Goal: Information Seeking & Learning: Learn about a topic

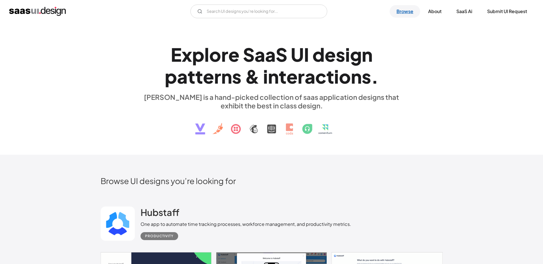
click at [399, 10] on link "Browse" at bounding box center [404, 11] width 30 height 13
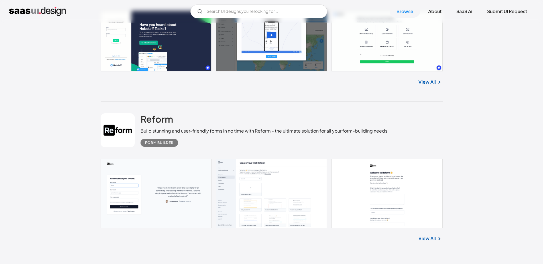
scroll to position [248, 0]
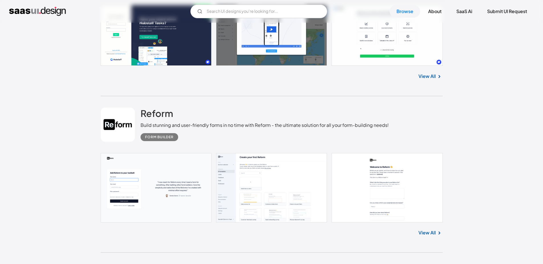
click at [132, 203] on link at bounding box center [272, 187] width 342 height 69
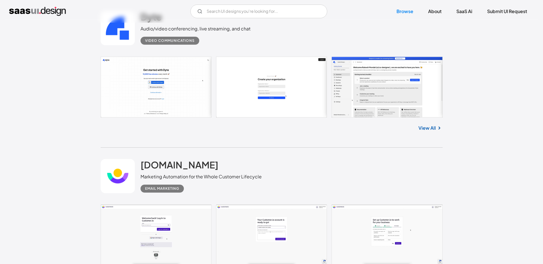
scroll to position [1571, 0]
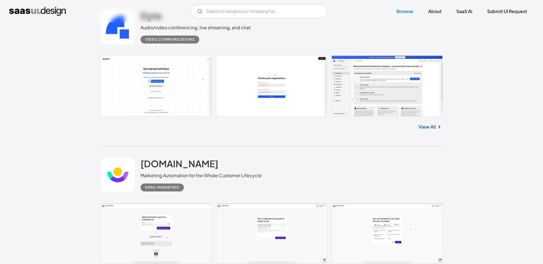
click at [363, 96] on link at bounding box center [272, 86] width 342 height 61
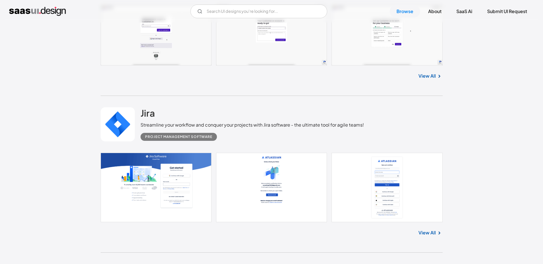
scroll to position [1669, 0]
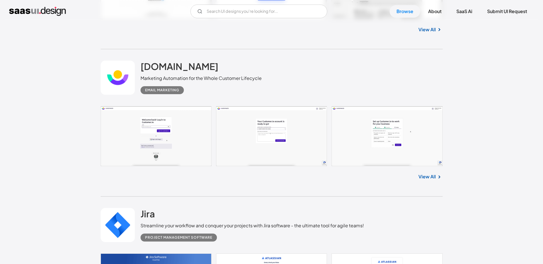
click at [384, 138] on link at bounding box center [272, 136] width 342 height 60
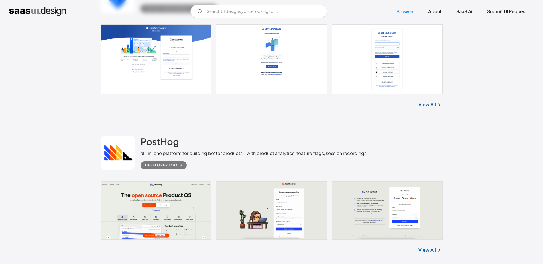
scroll to position [1529, 0]
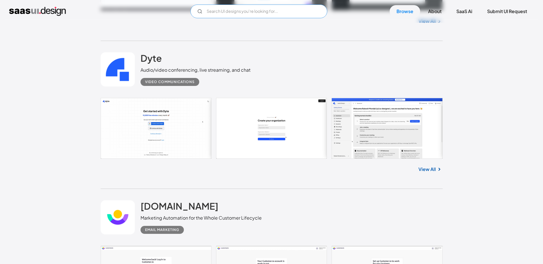
click at [283, 8] on input "Email Form" at bounding box center [258, 12] width 137 height 14
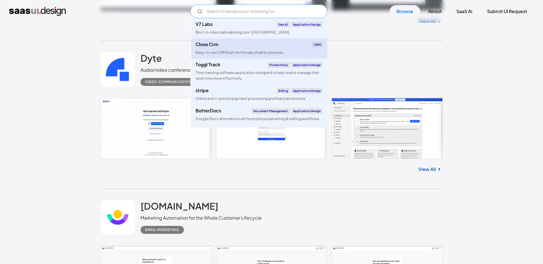
click at [281, 44] on div "Close Crm CRM" at bounding box center [258, 45] width 127 height 6
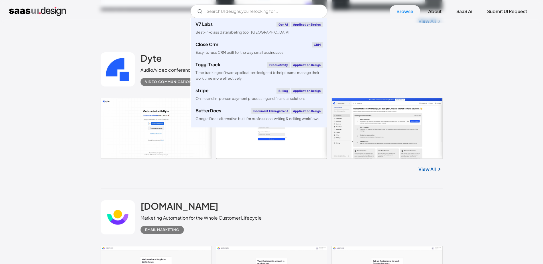
click at [233, 171] on div "View All" at bounding box center [272, 168] width 342 height 19
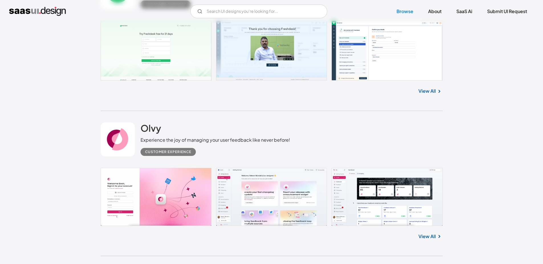
scroll to position [4606, 0]
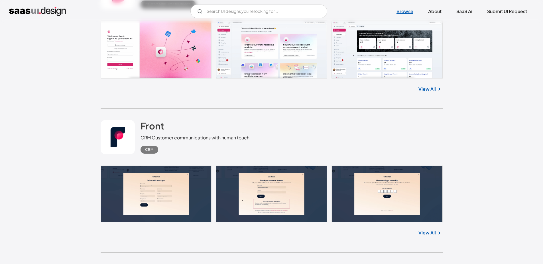
click at [398, 11] on link "Browse" at bounding box center [404, 11] width 30 height 13
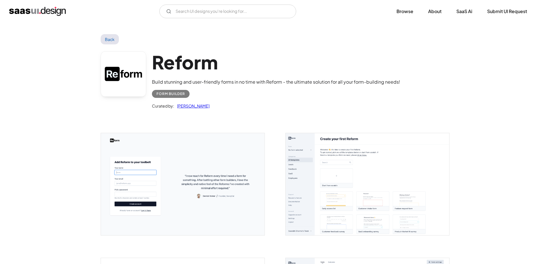
click at [143, 199] on img "open lightbox" at bounding box center [182, 184] width 163 height 102
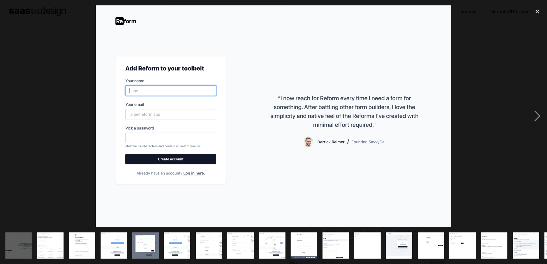
click at [111, 234] on img "show item 4 of 19" at bounding box center [114, 246] width 42 height 26
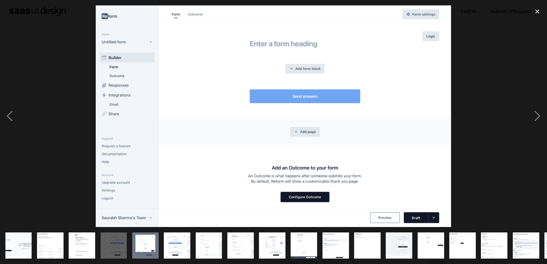
click at [151, 238] on img "show item 5 of 19" at bounding box center [145, 246] width 42 height 26
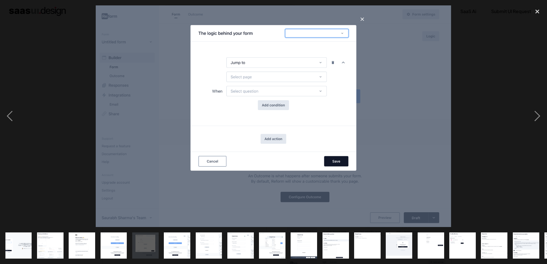
click at [115, 236] on img "show item 4 of 19" at bounding box center [114, 246] width 42 height 26
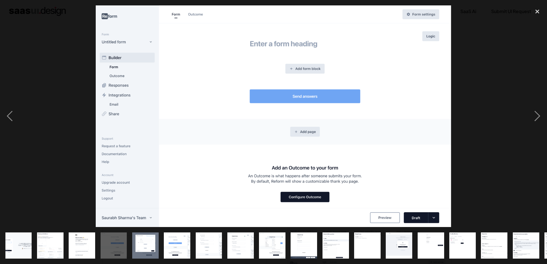
click at [89, 236] on img "show item 3 of 19" at bounding box center [82, 246] width 42 height 26
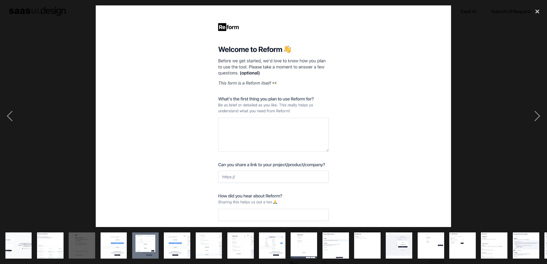
click at [62, 236] on img "show item 2 of 19" at bounding box center [50, 246] width 42 height 26
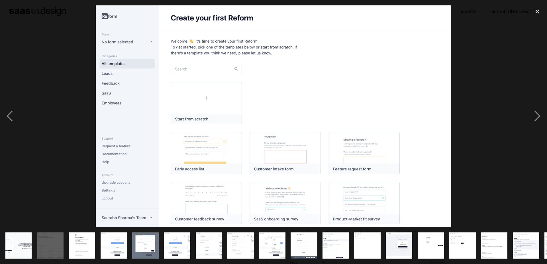
click at [13, 233] on img "show item 1 of 19" at bounding box center [18, 246] width 42 height 26
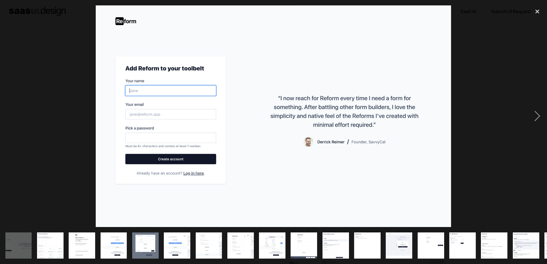
click at [74, 242] on img "show item 3 of 19" at bounding box center [82, 246] width 42 height 26
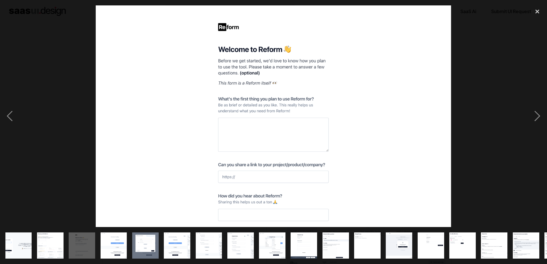
click at [144, 247] on img "show item 5 of 19" at bounding box center [145, 246] width 42 height 26
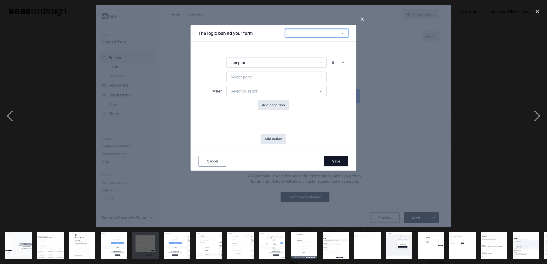
click at [195, 248] on img "show item 7 of 19" at bounding box center [209, 246] width 42 height 26
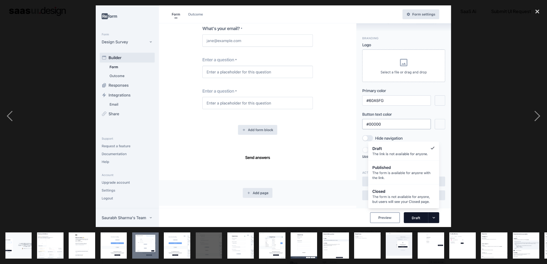
click at [271, 250] on img "show item 9 of 19" at bounding box center [272, 246] width 42 height 26
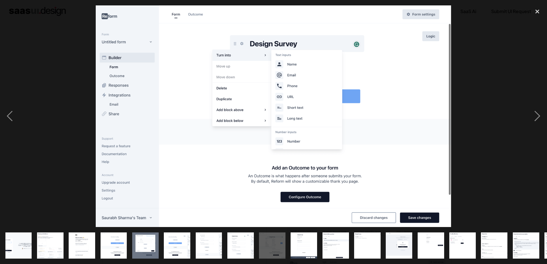
drag, startPoint x: 336, startPoint y: 253, endPoint x: 349, endPoint y: 255, distance: 12.9
click at [336, 253] on img "show item 11 of 19" at bounding box center [335, 246] width 42 height 26
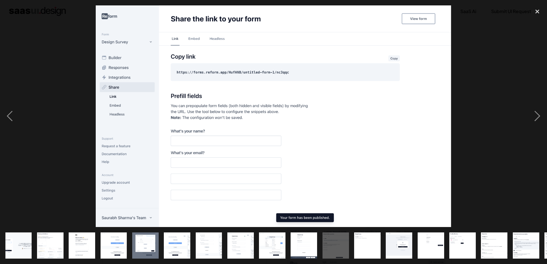
click at [403, 254] on img "show item 13 of 19" at bounding box center [399, 246] width 42 height 26
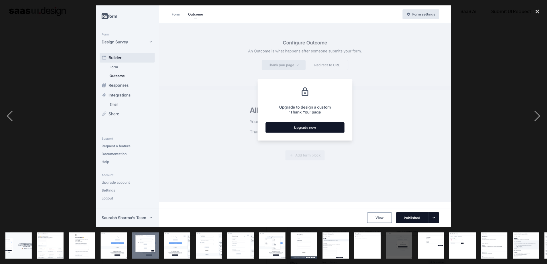
click at [466, 255] on div "show item 15 of 19" at bounding box center [463, 245] width 32 height 37
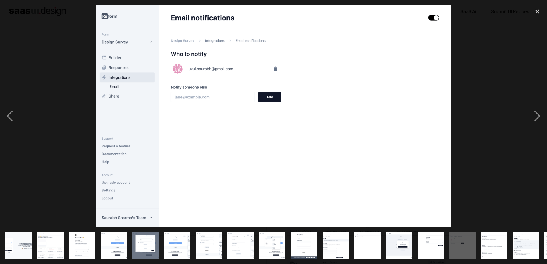
click at [512, 255] on div "show item 17 of 19" at bounding box center [526, 245] width 32 height 37
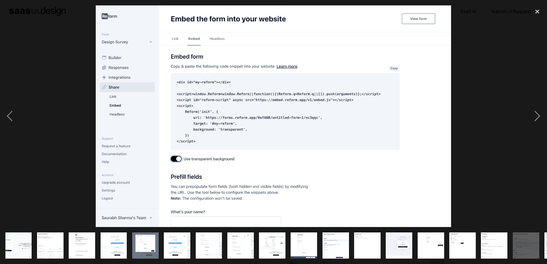
click at [134, 242] on img "show item 5 of 19" at bounding box center [145, 246] width 42 height 26
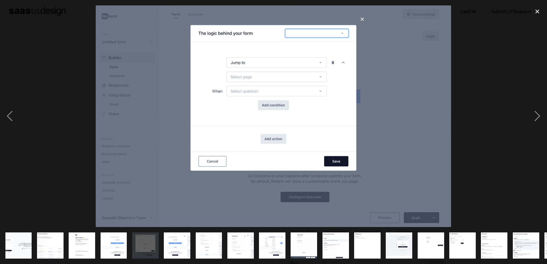
click at [206, 246] on img "show item 7 of 19" at bounding box center [209, 246] width 42 height 26
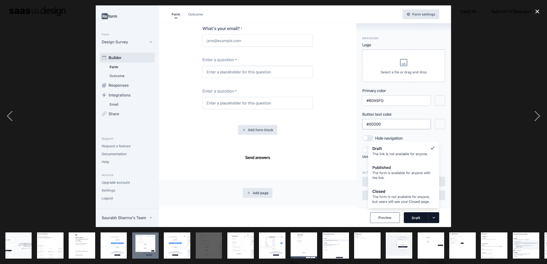
click at [298, 246] on img "show item 10 of 19" at bounding box center [304, 246] width 42 height 26
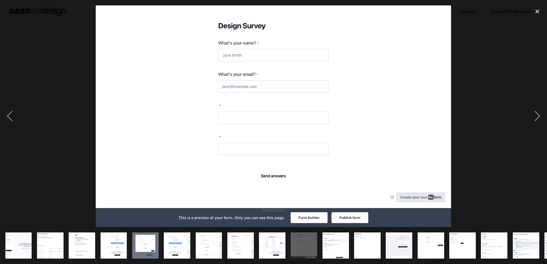
click at [346, 244] on img "show item 11 of 19" at bounding box center [335, 246] width 42 height 26
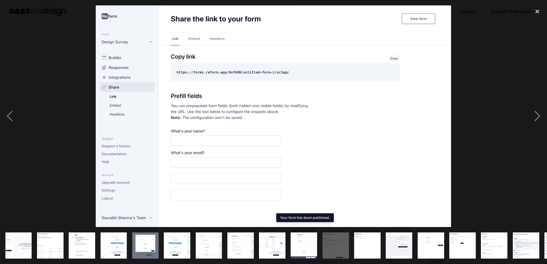
click at [448, 119] on img at bounding box center [273, 116] width 355 height 222
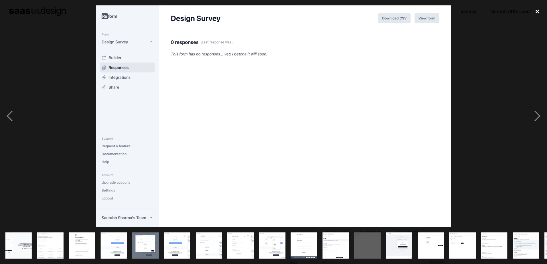
click at [540, 14] on div "close lightbox" at bounding box center [536, 11] width 19 height 13
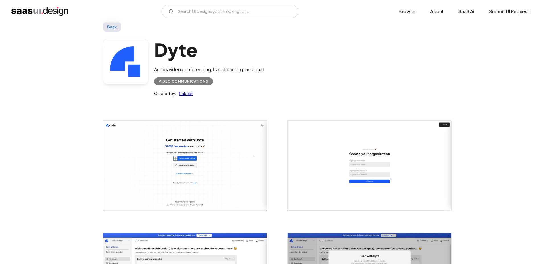
scroll to position [124, 0]
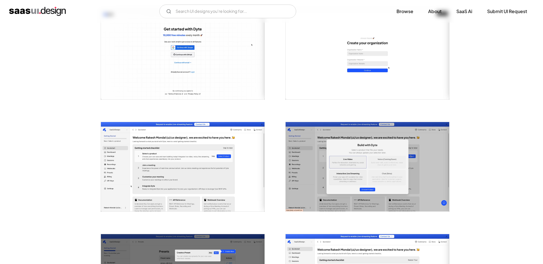
click at [336, 160] on img "open lightbox" at bounding box center [366, 166] width 163 height 89
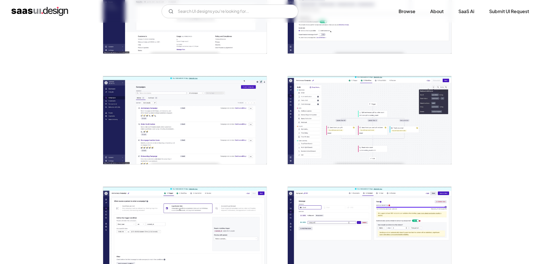
scroll to position [598, 0]
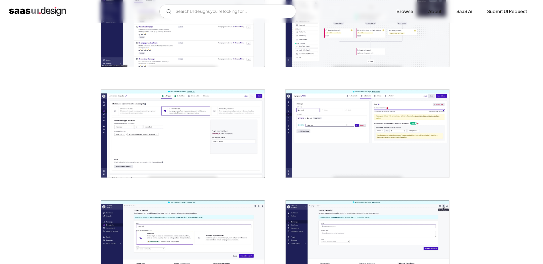
click at [328, 45] on img "open lightbox" at bounding box center [366, 23] width 163 height 88
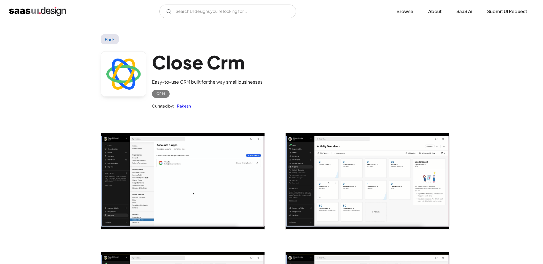
click at [357, 163] on img "open lightbox" at bounding box center [366, 181] width 163 height 96
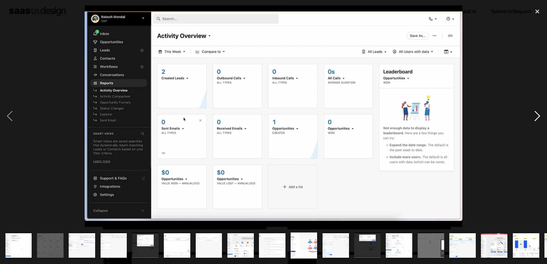
click at [540, 118] on div "next image" at bounding box center [536, 116] width 19 height 222
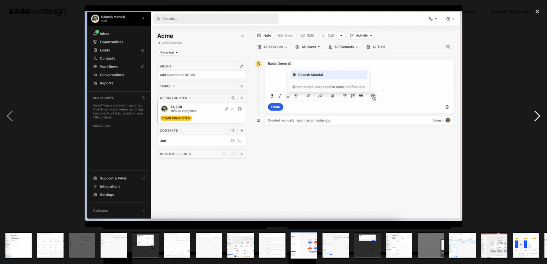
click at [540, 118] on div "next image" at bounding box center [536, 116] width 19 height 222
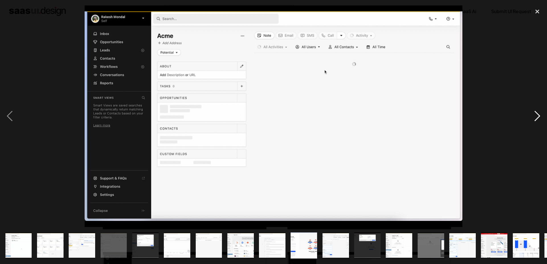
click at [540, 118] on div "next image" at bounding box center [536, 116] width 19 height 222
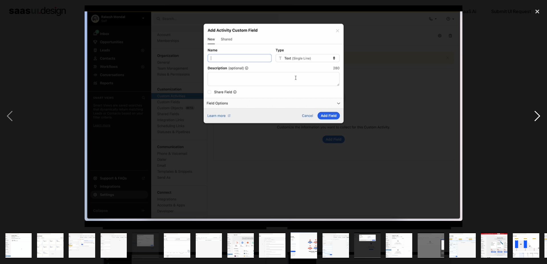
click at [540, 118] on div "next image" at bounding box center [536, 116] width 19 height 222
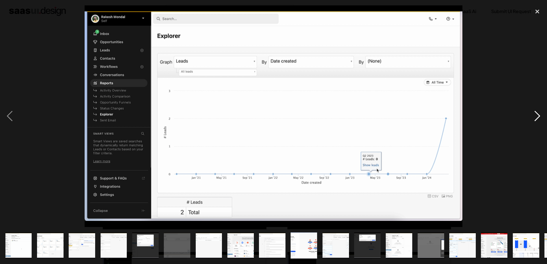
click at [540, 118] on div "next image" at bounding box center [536, 116] width 19 height 222
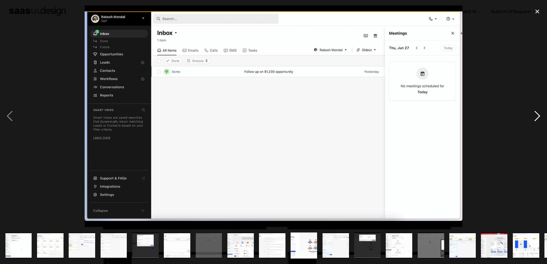
click at [540, 118] on div "next image" at bounding box center [536, 116] width 19 height 222
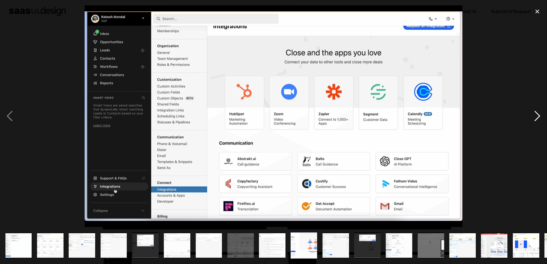
click at [540, 118] on div "next image" at bounding box center [536, 116] width 19 height 222
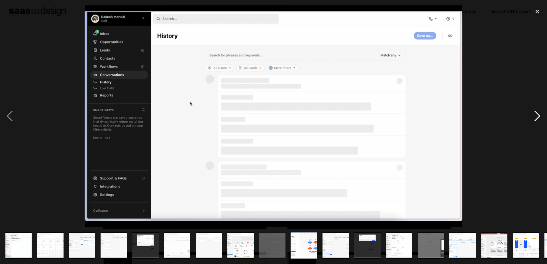
click at [540, 118] on div "next image" at bounding box center [536, 116] width 19 height 222
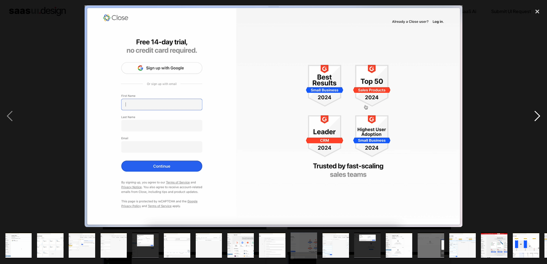
click at [540, 118] on div "next image" at bounding box center [536, 116] width 19 height 222
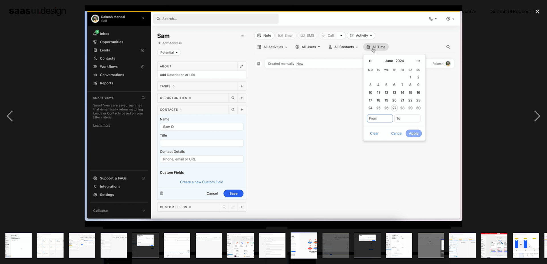
click at [503, 114] on div at bounding box center [273, 116] width 547 height 222
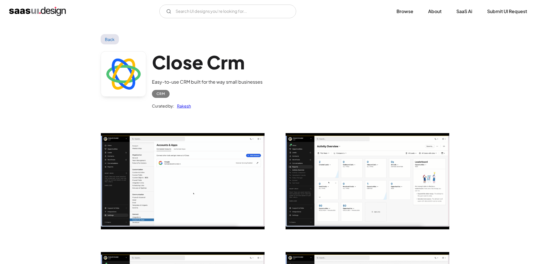
click at [110, 41] on link "Back" at bounding box center [110, 39] width 19 height 10
click at [113, 39] on link "Back" at bounding box center [110, 39] width 19 height 10
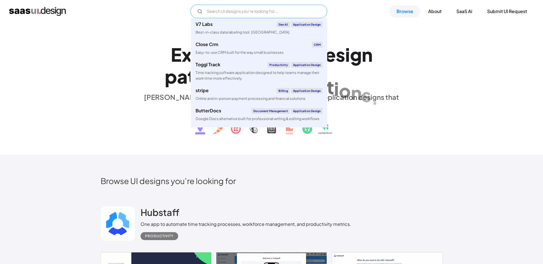
click at [267, 11] on input "Email Form" at bounding box center [258, 12] width 137 height 14
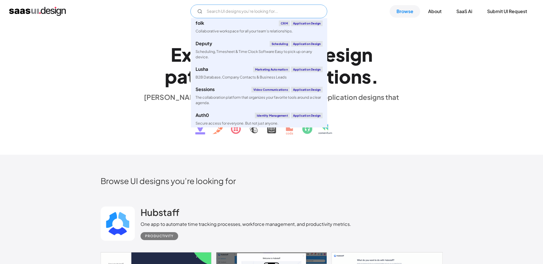
scroll to position [2198, 0]
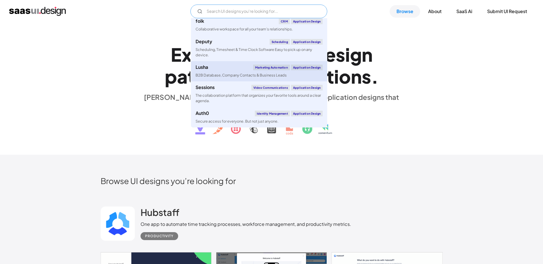
click at [236, 74] on div "B2B Database, Company Contacts & Business Leads" at bounding box center [240, 75] width 91 height 5
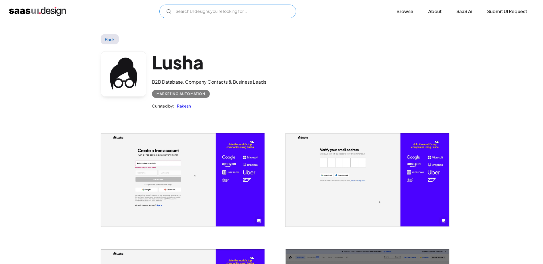
click at [228, 11] on input "Email Form" at bounding box center [227, 12] width 137 height 14
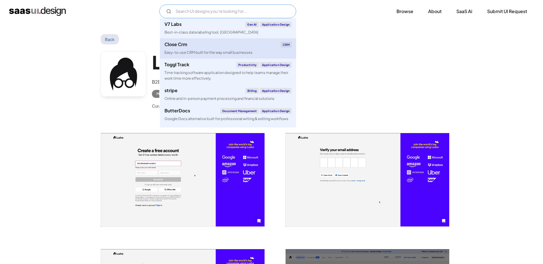
click at [201, 47] on div "Close Crm CRM" at bounding box center [227, 45] width 127 height 6
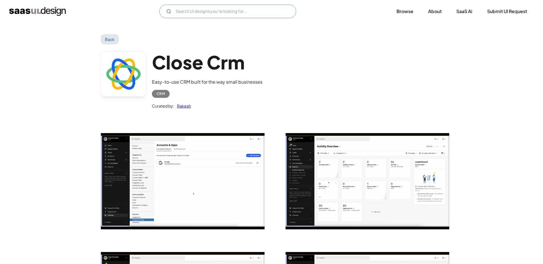
click at [232, 12] on input "Email Form" at bounding box center [227, 12] width 137 height 14
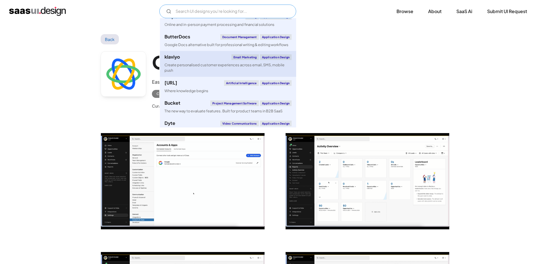
scroll to position [74, 0]
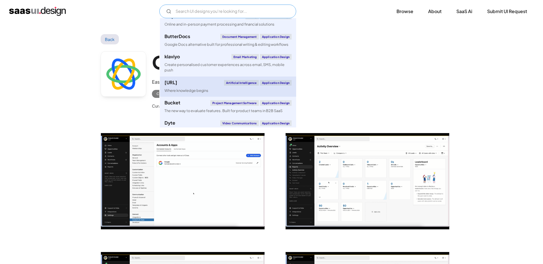
click at [210, 87] on link "Perplexity.ai Artificial Intelligence Application Design Where knowledge begins" at bounding box center [228, 87] width 136 height 20
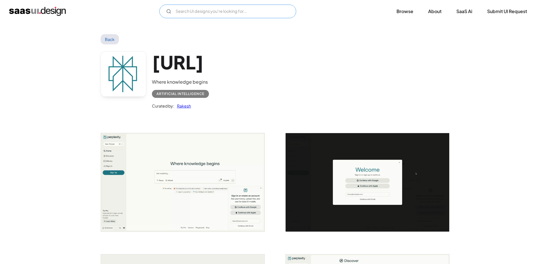
click at [231, 12] on input "Email Form" at bounding box center [227, 12] width 137 height 14
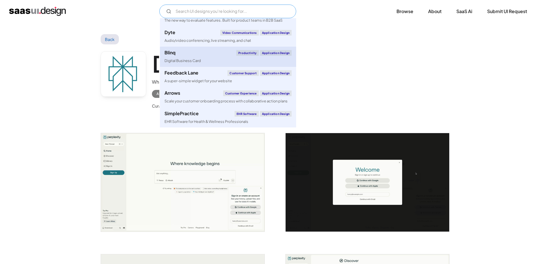
scroll to position [182, 0]
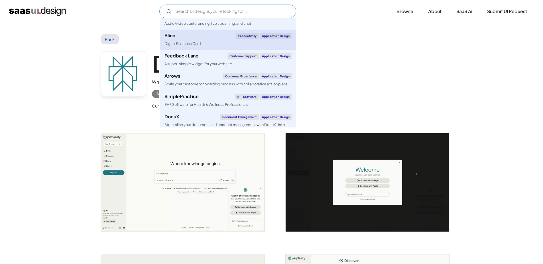
click at [220, 31] on link "Blinq Productivity Application Design Digital Business Card" at bounding box center [228, 40] width 136 height 20
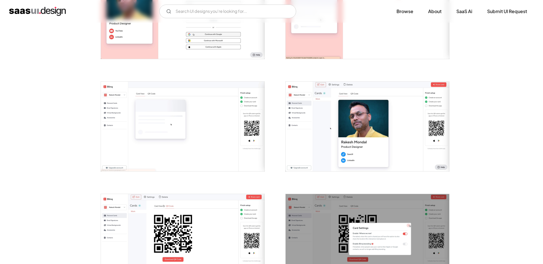
scroll to position [255, 0]
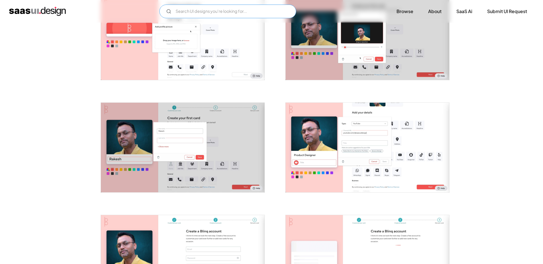
click at [221, 15] on input "Email Form" at bounding box center [227, 12] width 137 height 14
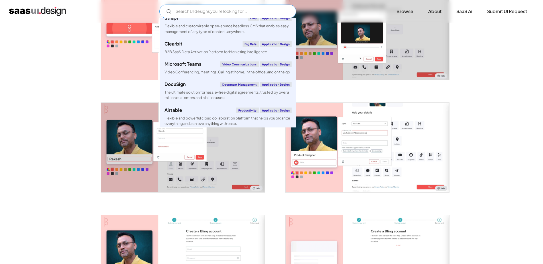
scroll to position [918, 0]
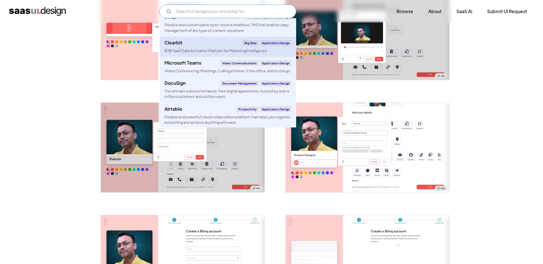
click at [214, 42] on div "Clearbit Big Data Application Design" at bounding box center [227, 43] width 127 height 6
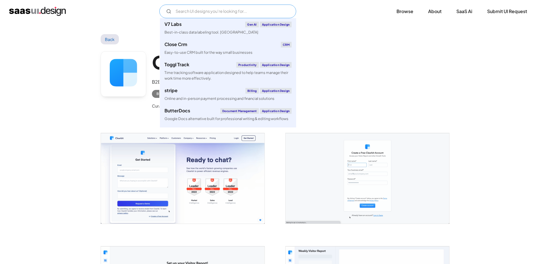
click at [232, 16] on input "Email Form" at bounding box center [227, 12] width 137 height 14
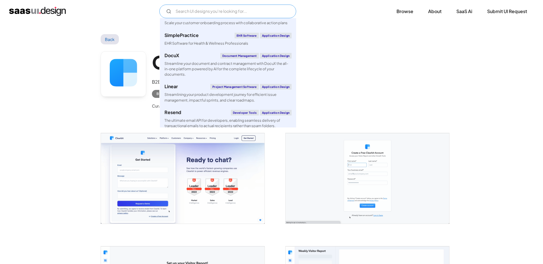
scroll to position [247, 0]
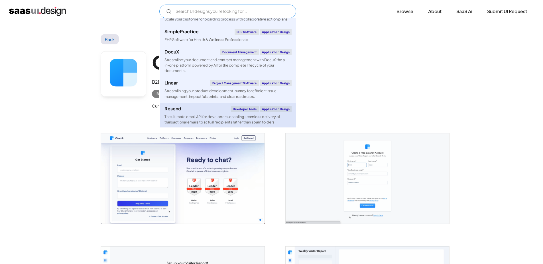
click at [199, 106] on div "Resend Developer tools Application Design" at bounding box center [227, 109] width 127 height 6
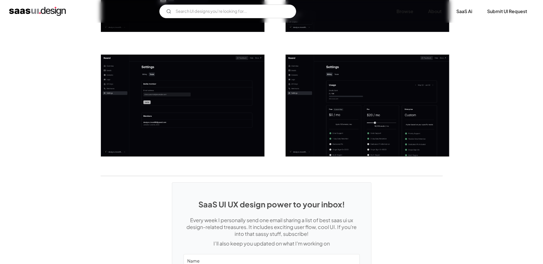
scroll to position [927, 0]
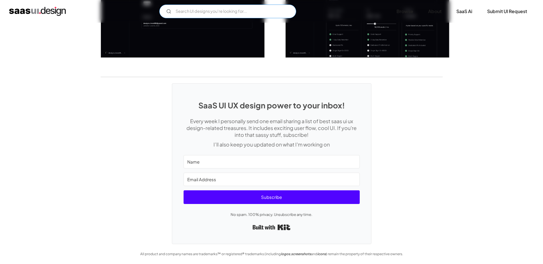
click at [226, 15] on input "Email Form" at bounding box center [227, 12] width 137 height 14
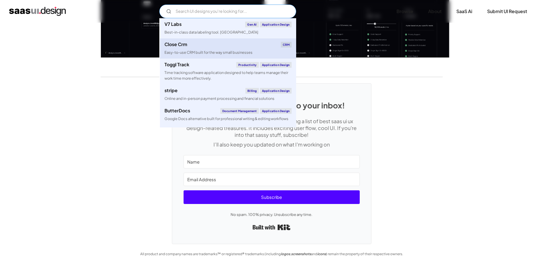
click at [220, 47] on div "Close Crm CRM" at bounding box center [227, 45] width 127 height 6
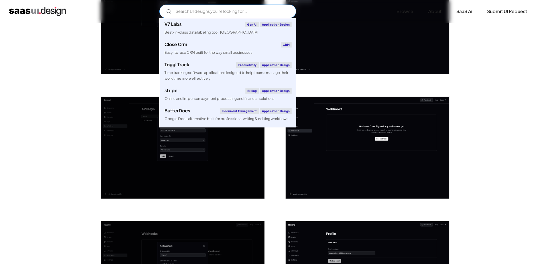
scroll to position [426, 0]
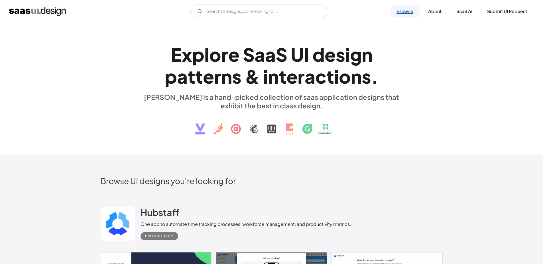
click at [401, 17] on link "Browse" at bounding box center [404, 11] width 30 height 13
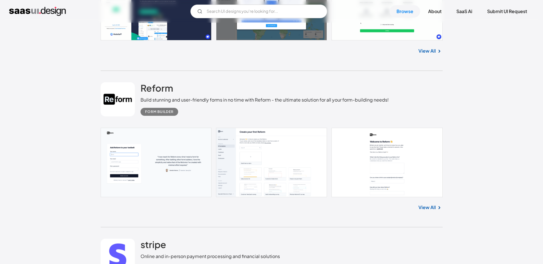
scroll to position [272, 0]
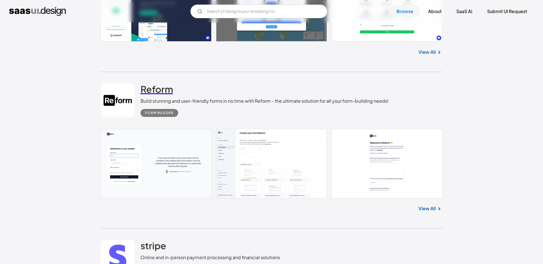
click at [158, 91] on h2 "Reform" at bounding box center [156, 88] width 32 height 11
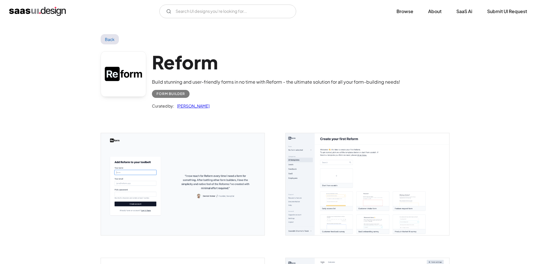
click at [129, 81] on link at bounding box center [124, 74] width 46 height 46
click at [359, 177] on img "open lightbox" at bounding box center [366, 184] width 163 height 102
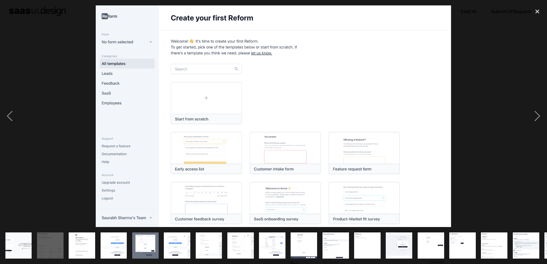
click at [243, 249] on img "show item 8 of 19" at bounding box center [240, 246] width 42 height 26
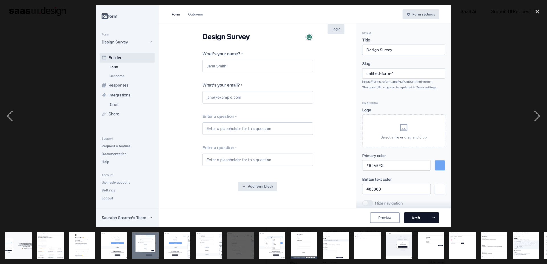
click at [279, 252] on img "show item 9 of 19" at bounding box center [272, 246] width 42 height 26
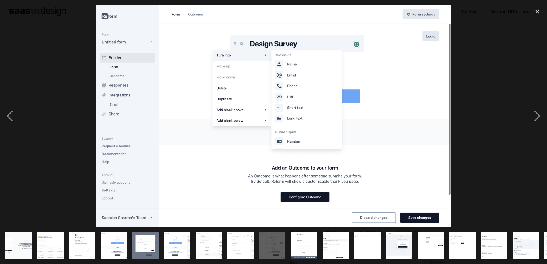
click at [345, 252] on img "show item 11 of 19" at bounding box center [335, 246] width 42 height 26
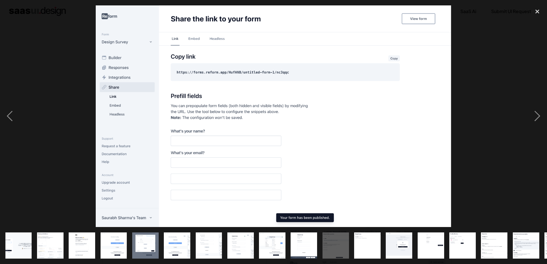
click at [373, 252] on img "show item 12 of 19" at bounding box center [367, 246] width 42 height 26
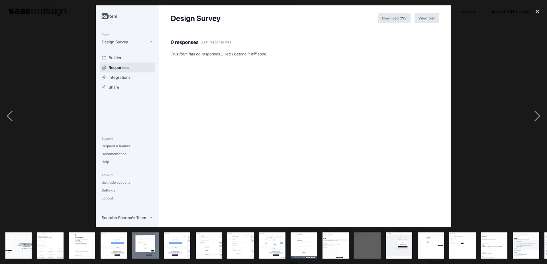
click at [419, 252] on img "show item 14 of 19" at bounding box center [431, 246] width 42 height 26
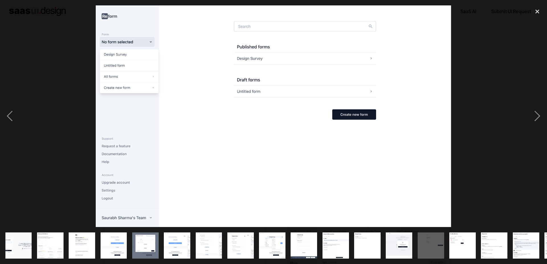
click at [475, 256] on div "show item 15 of 19" at bounding box center [463, 245] width 32 height 37
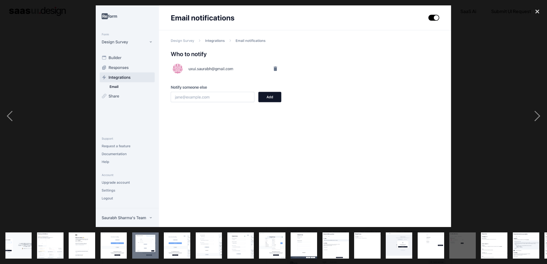
click at [500, 250] on img "show item 16 of 19" at bounding box center [494, 246] width 42 height 26
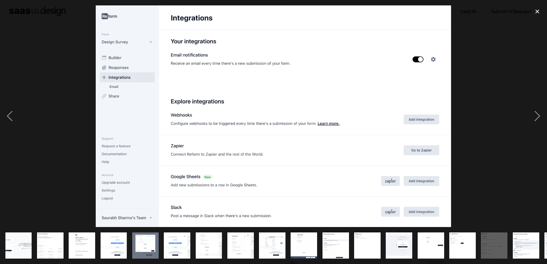
click at [524, 246] on img "show item 17 of 19" at bounding box center [526, 246] width 42 height 26
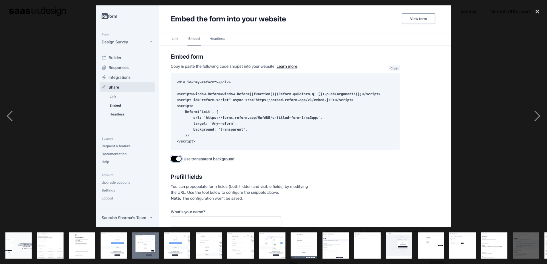
click at [52, 236] on img "show item 2 of 19" at bounding box center [50, 246] width 42 height 26
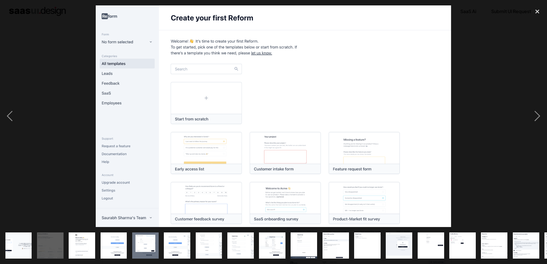
click at [17, 233] on img "show item 1 of 19" at bounding box center [18, 246] width 42 height 26
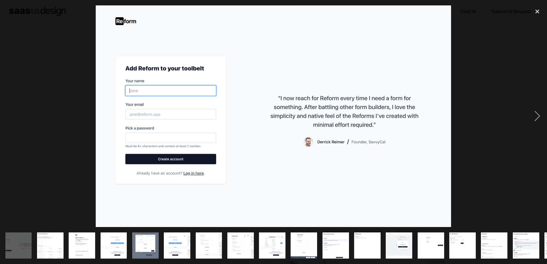
click at [236, 247] on img "show item 8 of 19" at bounding box center [240, 246] width 42 height 26
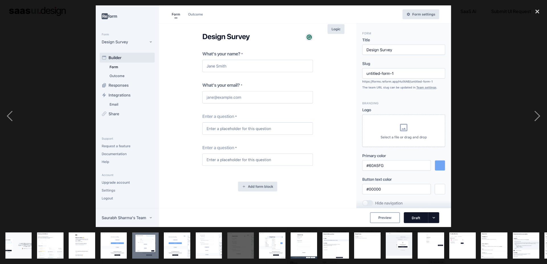
click at [360, 251] on img "show item 12 of 19" at bounding box center [367, 246] width 42 height 26
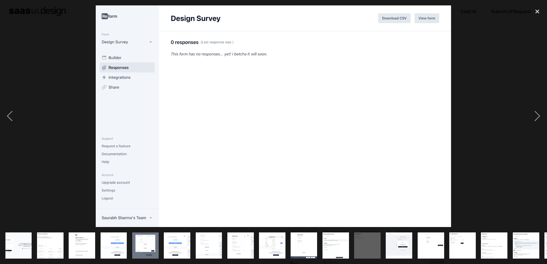
click at [386, 251] on img "show item 13 of 19" at bounding box center [399, 246] width 42 height 26
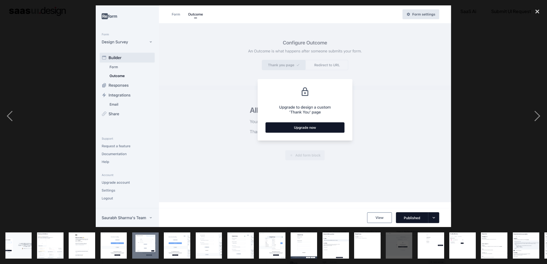
click at [456, 248] on img "show item 15 of 19" at bounding box center [462, 246] width 42 height 26
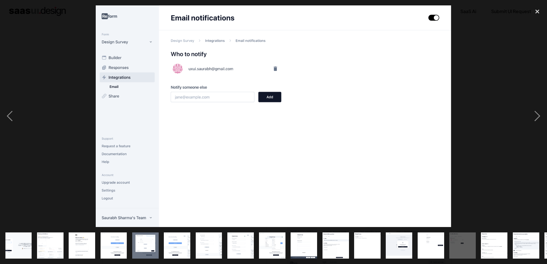
click at [513, 244] on img "show item 17 of 19" at bounding box center [526, 246] width 42 height 26
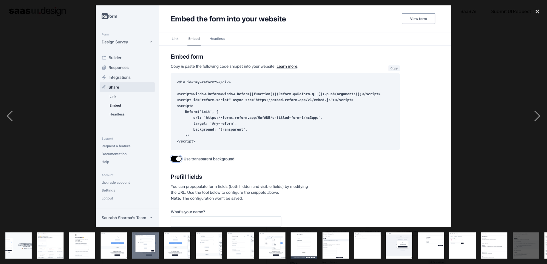
click at [476, 159] on div at bounding box center [273, 116] width 547 height 222
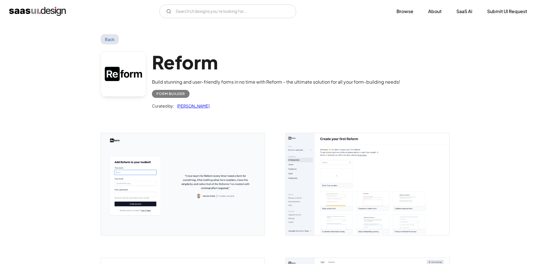
click at [170, 95] on div "Form Builder" at bounding box center [170, 94] width 28 height 7
click at [201, 178] on img "open lightbox" at bounding box center [182, 184] width 163 height 102
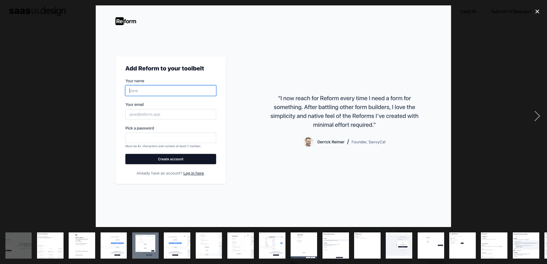
click at [200, 177] on img at bounding box center [273, 116] width 355 height 222
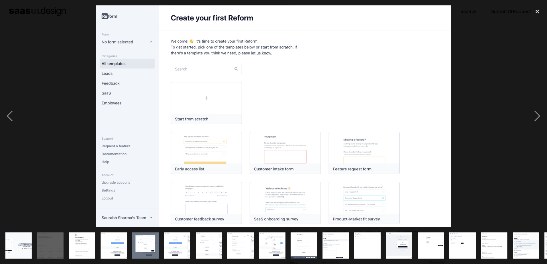
click at [472, 152] on div at bounding box center [273, 116] width 547 height 222
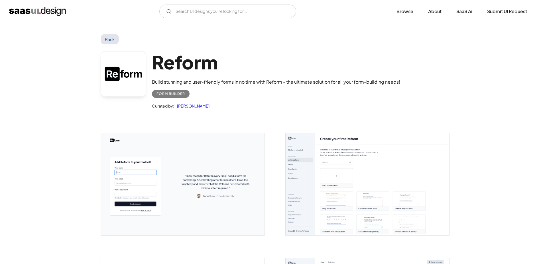
click at [133, 66] on link at bounding box center [124, 74] width 46 height 46
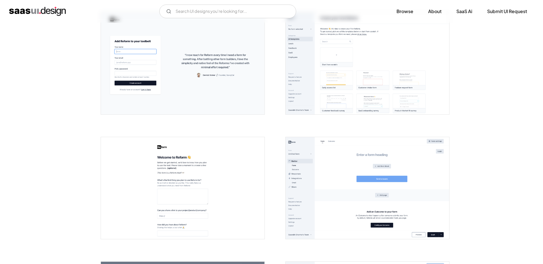
scroll to position [124, 0]
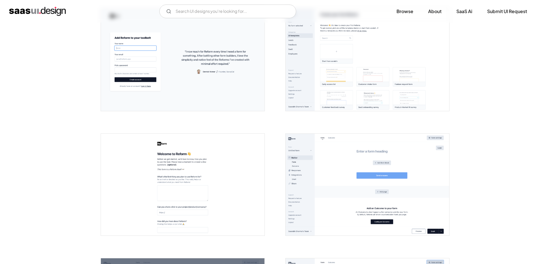
click at [381, 87] on img "open lightbox" at bounding box center [366, 60] width 163 height 102
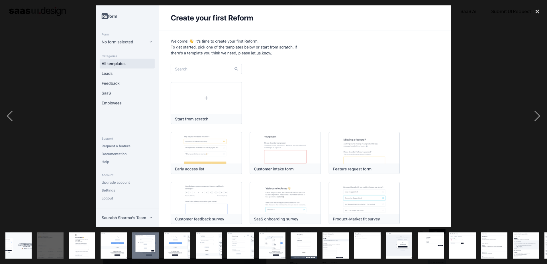
click at [370, 172] on img at bounding box center [273, 116] width 355 height 222
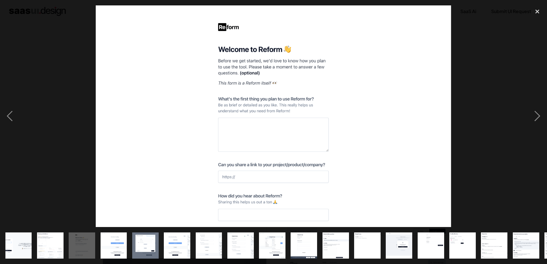
click at [520, 246] on img "show item 17 of 19" at bounding box center [526, 246] width 42 height 26
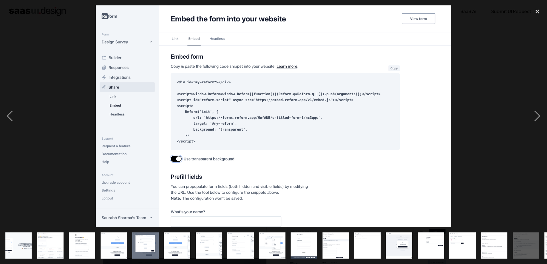
click at [87, 242] on img "show item 3 of 19" at bounding box center [82, 246] width 42 height 26
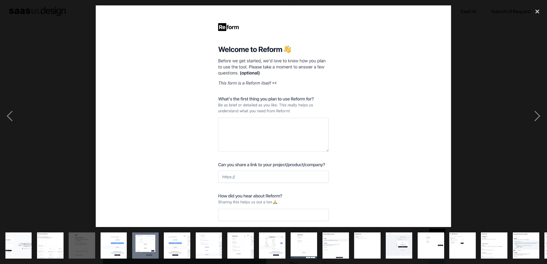
click at [33, 238] on div "show item 1 of 19" at bounding box center [19, 245] width 32 height 37
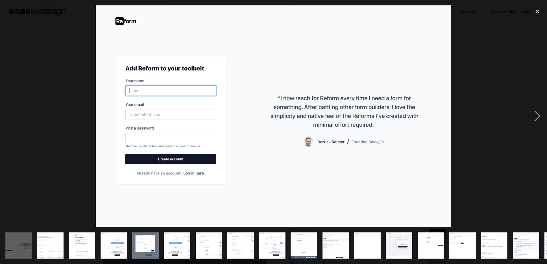
click at [180, 245] on img "show item 6 of 19" at bounding box center [177, 246] width 42 height 26
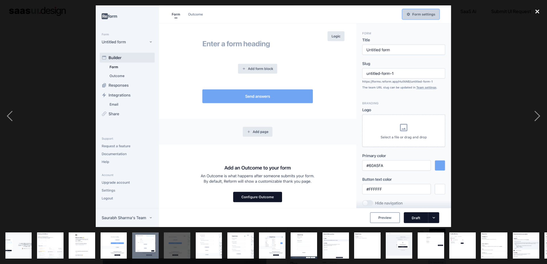
click at [537, 12] on div "close lightbox" at bounding box center [536, 11] width 19 height 13
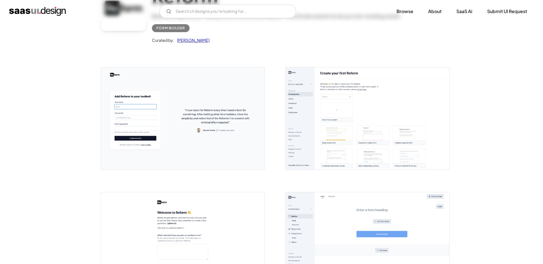
scroll to position [0, 0]
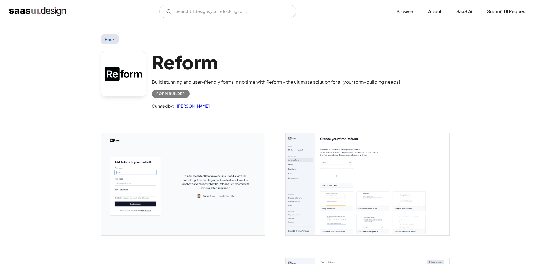
click at [134, 79] on link at bounding box center [124, 74] width 46 height 46
